Goal: Information Seeking & Learning: Find specific page/section

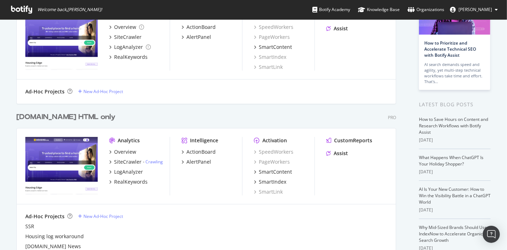
scroll to position [119, 0]
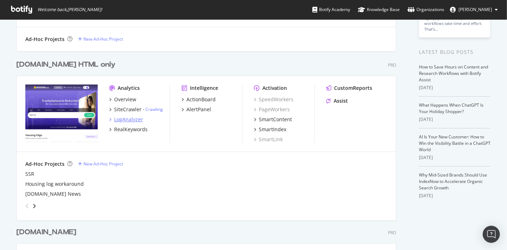
click at [124, 118] on div "LogAnalyzer" at bounding box center [128, 119] width 29 height 7
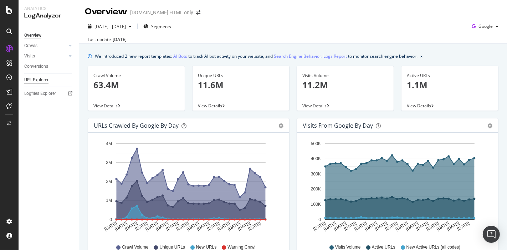
click at [35, 80] on div "URL Explorer" at bounding box center [36, 79] width 24 height 7
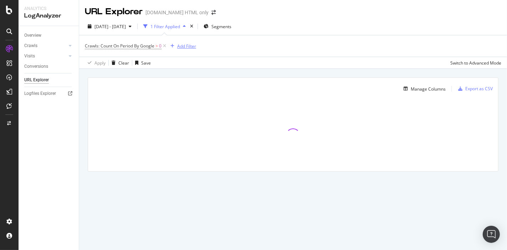
click at [179, 43] on div "Add Filter" at bounding box center [186, 46] width 19 height 6
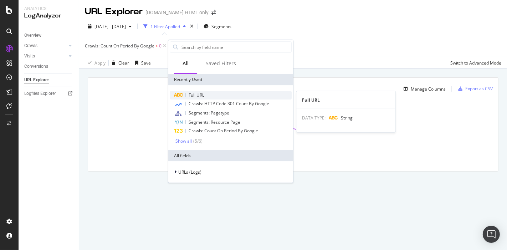
click at [197, 95] on span "Full URL" at bounding box center [197, 95] width 16 height 6
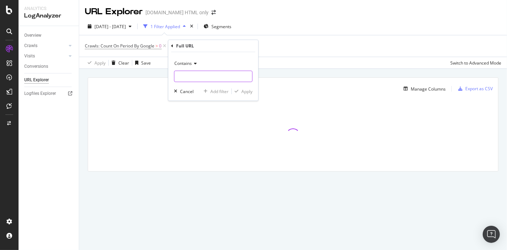
click at [186, 73] on input "text" at bounding box center [213, 76] width 78 height 11
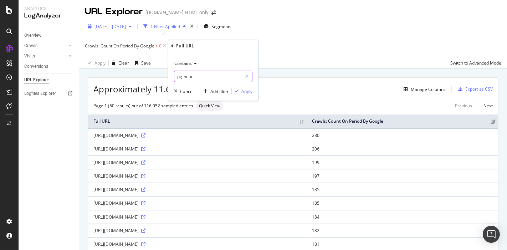
type input "pg-near"
click at [245, 93] on div "Apply" at bounding box center [246, 91] width 11 height 6
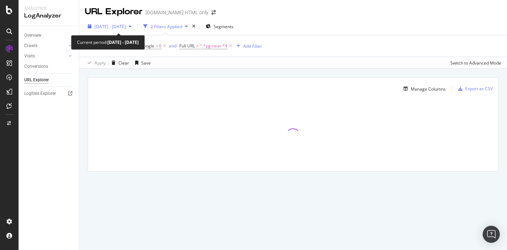
click at [126, 25] on span "[DATE] - [DATE]" at bounding box center [109, 27] width 31 height 6
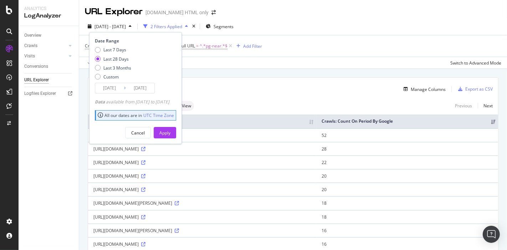
click at [294, 87] on div "Manage Columns" at bounding box center [305, 89] width 282 height 9
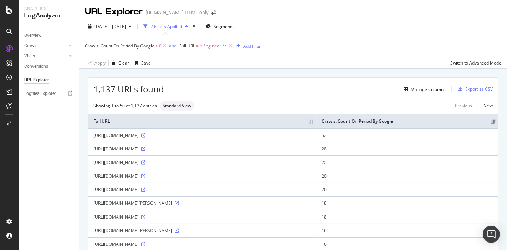
click at [145, 147] on icon at bounding box center [143, 149] width 4 height 4
click at [145, 133] on icon at bounding box center [143, 135] width 4 height 4
drag, startPoint x: 133, startPoint y: 135, endPoint x: 290, endPoint y: 136, distance: 157.3
click at [290, 136] on div "[URL][DOMAIN_NAME]" at bounding box center [202, 135] width 218 height 6
copy div "/paying-guests/pg-near-[GEOGRAPHIC_DATA]-railway-station-bus-stand-[GEOGRAPHIC_…"
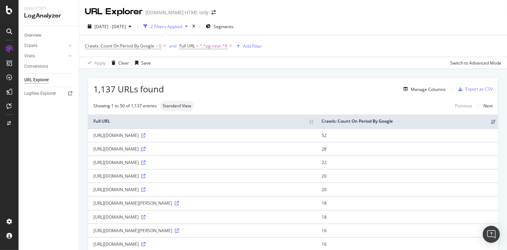
click at [145, 147] on icon at bounding box center [143, 149] width 4 height 4
click at [145, 162] on icon at bounding box center [143, 162] width 4 height 4
click at [145, 188] on icon at bounding box center [143, 190] width 4 height 4
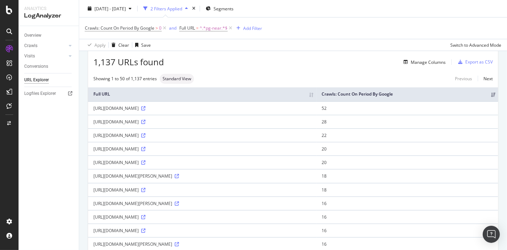
scroll to position [40, 0]
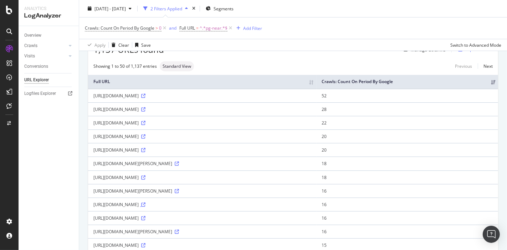
click at [145, 204] on icon at bounding box center [143, 205] width 4 height 4
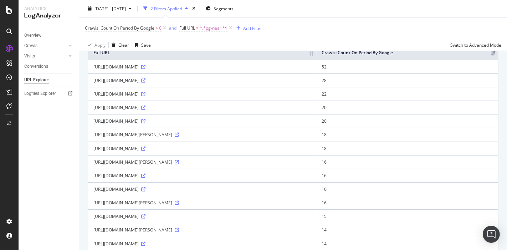
scroll to position [79, 0]
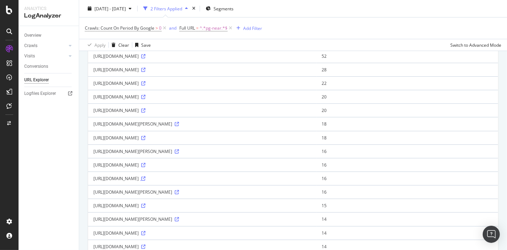
click at [145, 177] on icon at bounding box center [143, 179] width 4 height 4
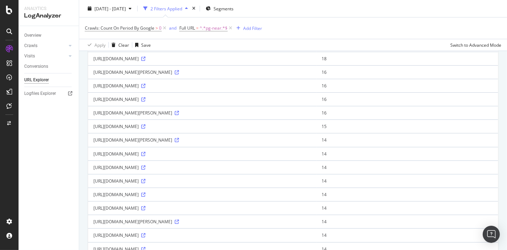
scroll to position [198, 0]
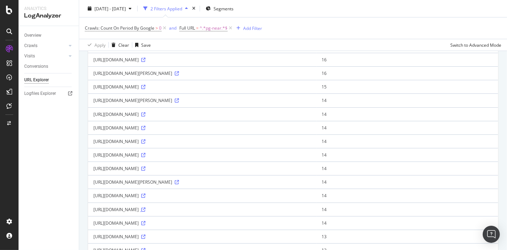
click at [145, 208] on icon at bounding box center [143, 210] width 4 height 4
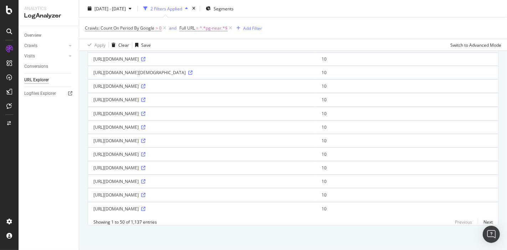
scroll to position [593, 0]
click at [248, 29] on div "Add Filter" at bounding box center [252, 28] width 19 height 6
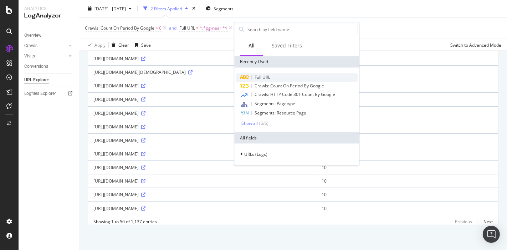
click at [265, 80] on span "Full URL" at bounding box center [263, 77] width 16 height 6
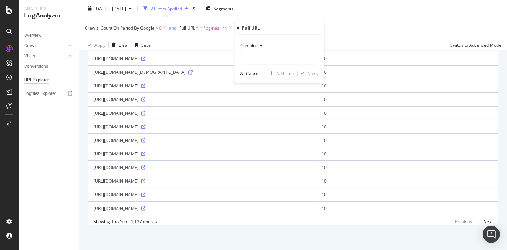
click at [257, 47] on span "Contains" at bounding box center [248, 46] width 17 height 6
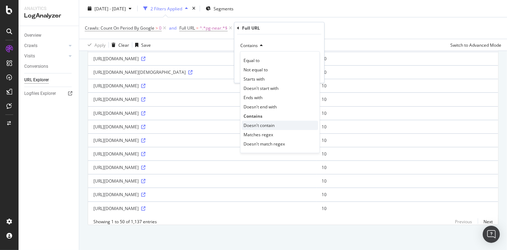
click at [257, 125] on span "Doesn't contain" at bounding box center [259, 125] width 31 height 6
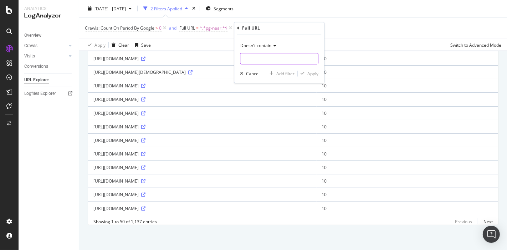
click at [257, 60] on input "text" at bounding box center [279, 58] width 78 height 11
type input "metro"
click at [310, 72] on div "Apply" at bounding box center [312, 74] width 11 height 6
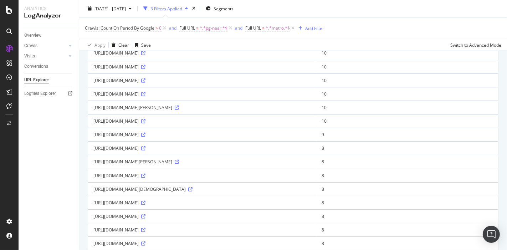
scroll to position [475, 0]
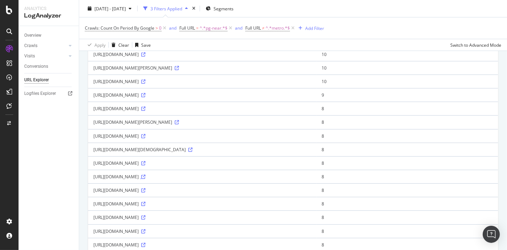
click at [145, 175] on icon at bounding box center [143, 177] width 4 height 4
